Goal: Communication & Community: Answer question/provide support

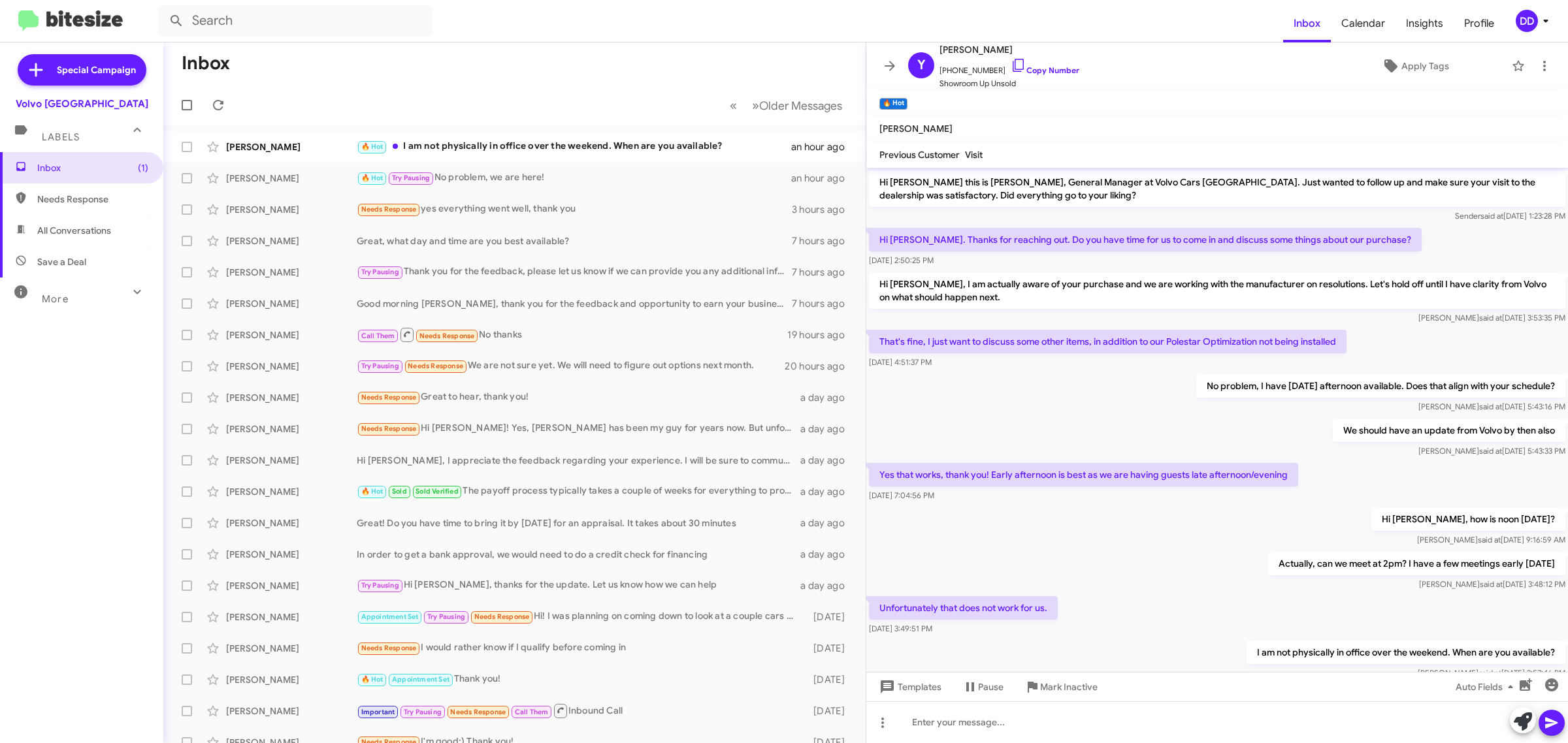
scroll to position [44, 0]
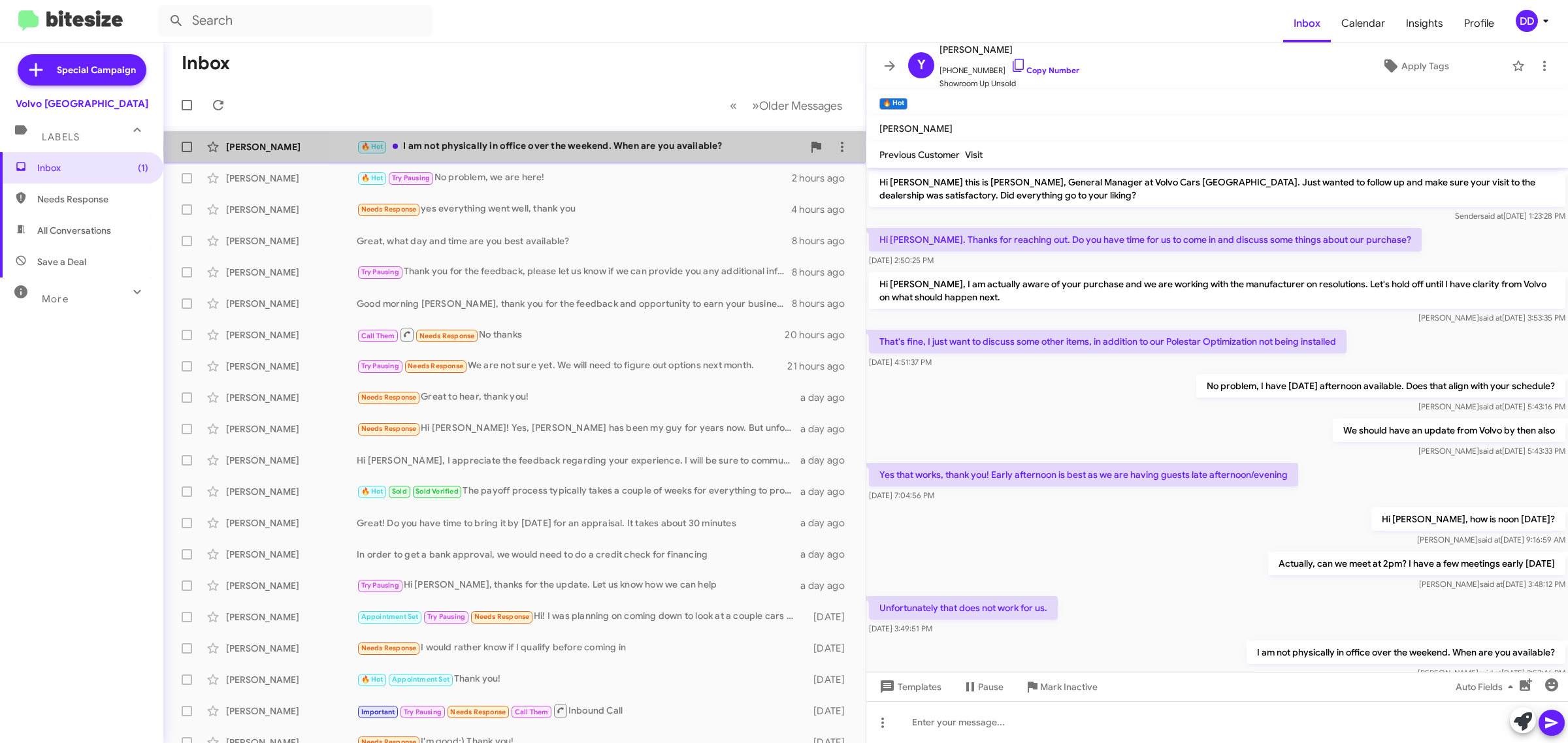
click at [591, 148] on div "🔥 Hot I am not physically in office over the weekend. When are you available?" at bounding box center [579, 146] width 446 height 15
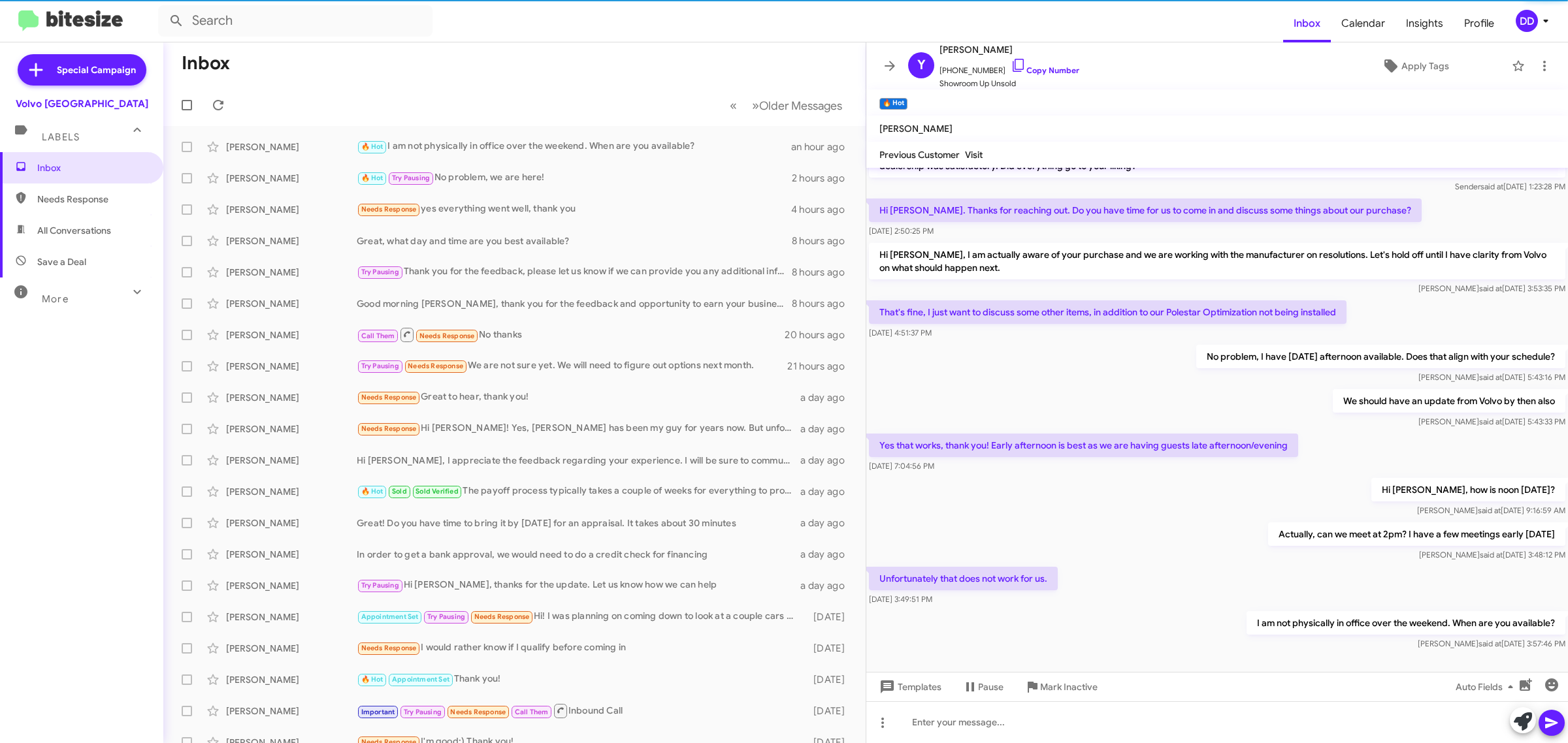
scroll to position [46, 0]
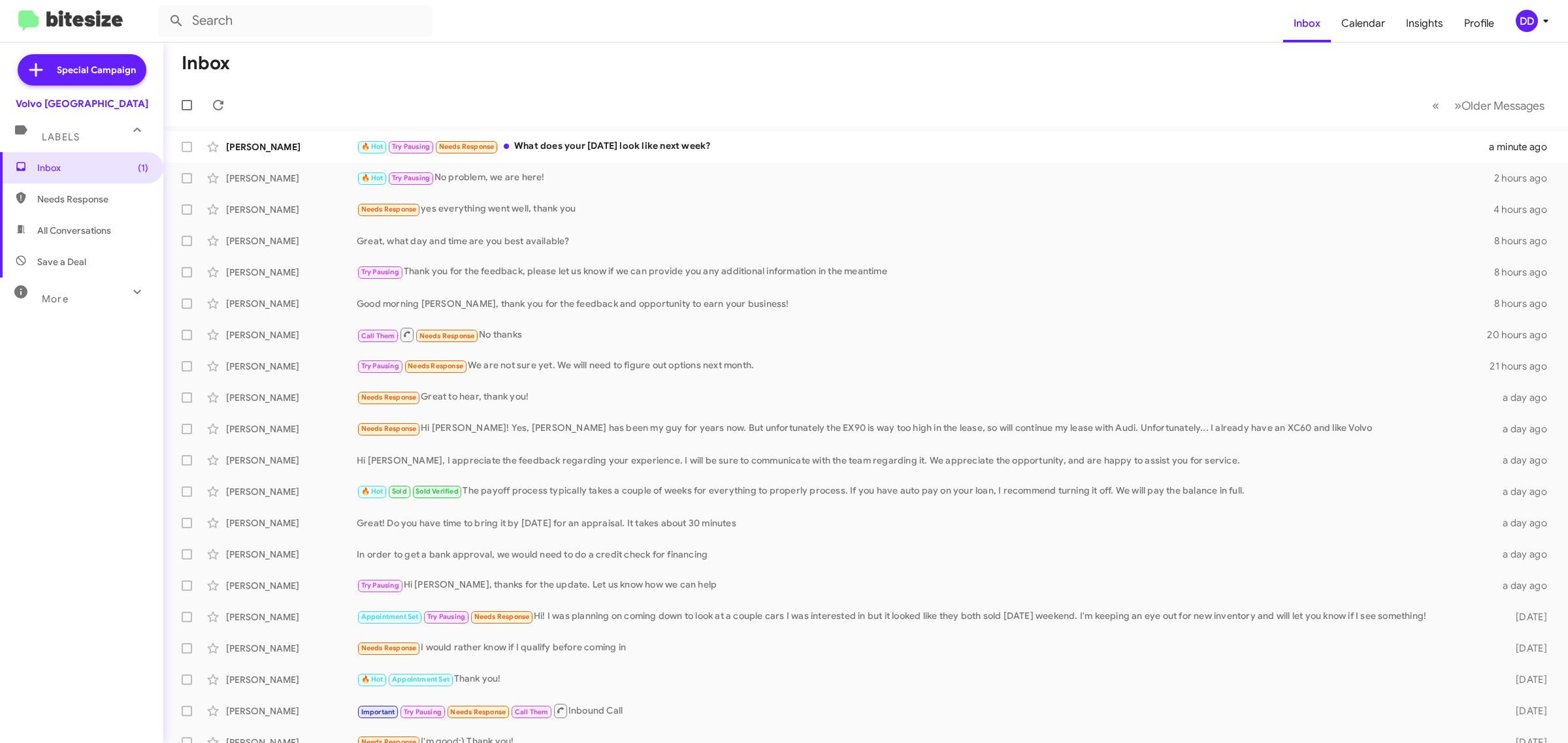
click at [622, 86] on mat-toolbar-row "« Previous » Next Older Messages" at bounding box center [865, 105] width 1405 height 42
